Goal: Communication & Community: Answer question/provide support

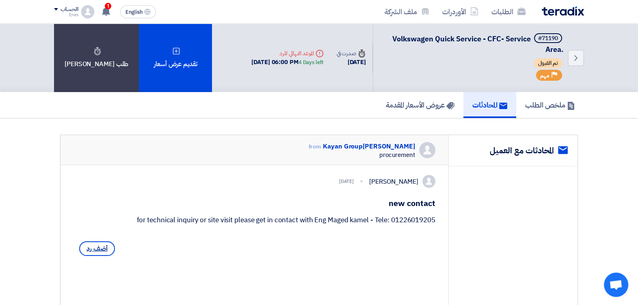
click at [86, 256] on span "أضف رد" at bounding box center [97, 249] width 36 height 15
click at [216, 293] on textarea at bounding box center [254, 297] width 345 height 46
paste textarea "We are pleased to welcome the visit and will coordinate with Eng. Maged Kamel t…"
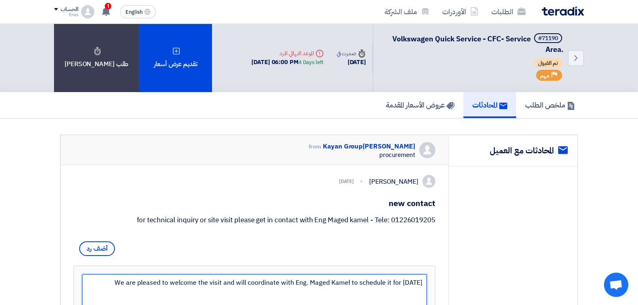
type textarea "We are pleased to welcome the visit and will coordinate with Eng. Maged Kamel t…"
click at [476, 254] on div "service المحادثات مع العميل" at bounding box center [512, 249] width 129 height 228
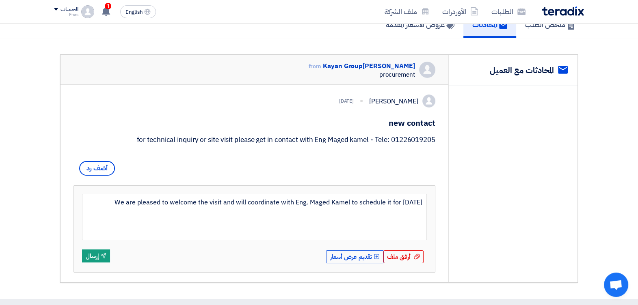
scroll to position [81, 0]
click at [106, 259] on icon "Send" at bounding box center [103, 255] width 6 height 6
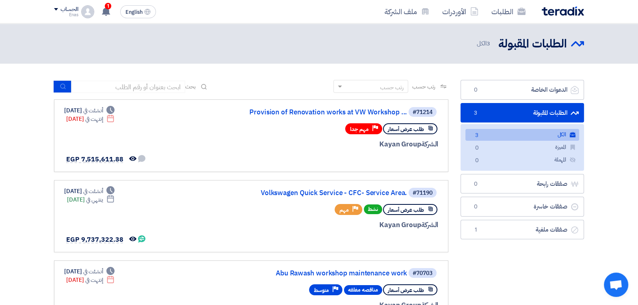
click at [17, 201] on section "الدعوات الخاصة الدعوات الخاصة 0 الطلبات المقبولة الطلبات المقبولة 3 الكل الكل 3…" at bounding box center [319, 211] width 638 height 294
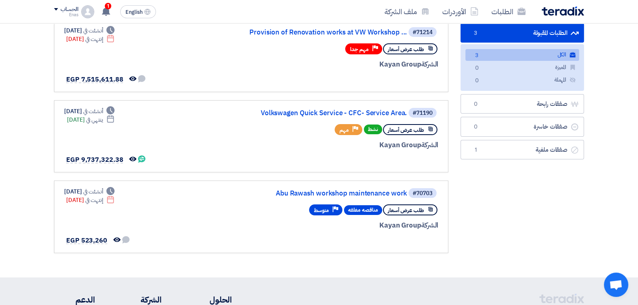
scroll to position [81, 0]
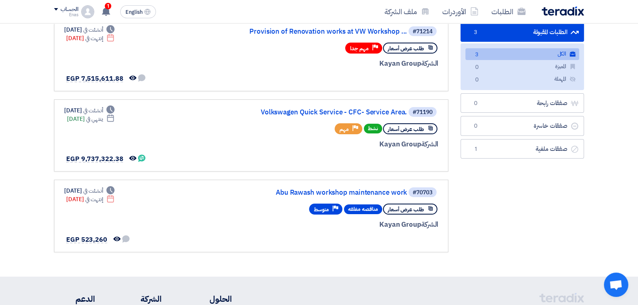
click at [0, 216] on html "الطلبات الأوردرات ملف الشركة English EN 1 تم مشاهدة العرض المقدم للطلب "Volkswa…" at bounding box center [319, 191] width 638 height 544
click at [7, 159] on section "الدعوات الخاصة الدعوات الخاصة 0 الطلبات المقبولة الطلبات المقبولة 3 الكل الكل 3…" at bounding box center [319, 130] width 638 height 294
